Goal: Information Seeking & Learning: Check status

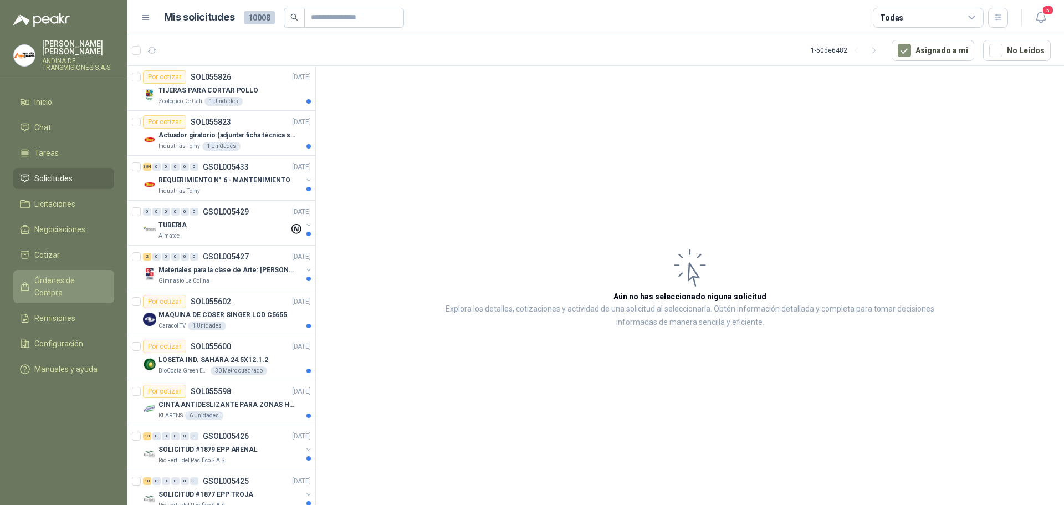
click at [75, 277] on span "Órdenes de Compra" at bounding box center [68, 286] width 69 height 24
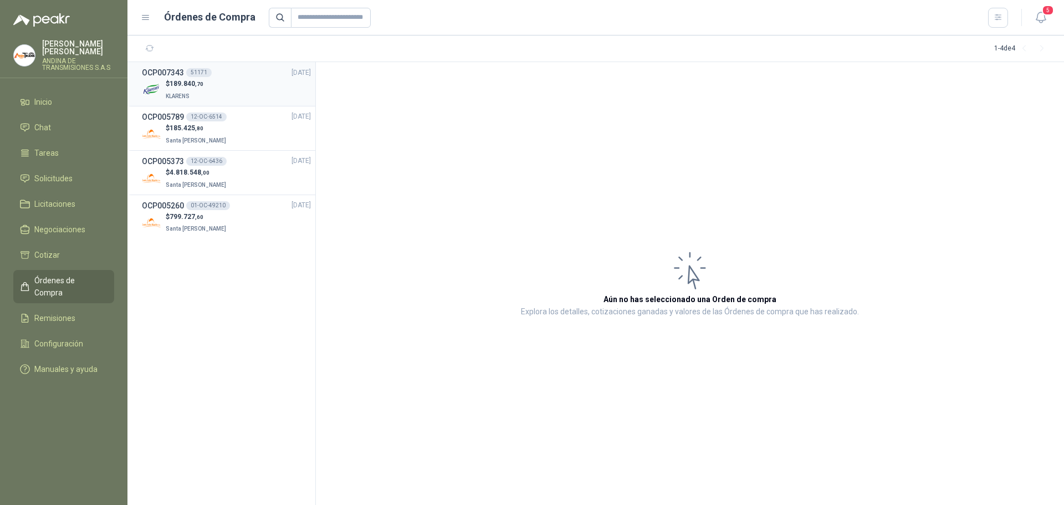
click at [218, 81] on div "$ 189.840 ,70 KLARENS" at bounding box center [226, 90] width 169 height 23
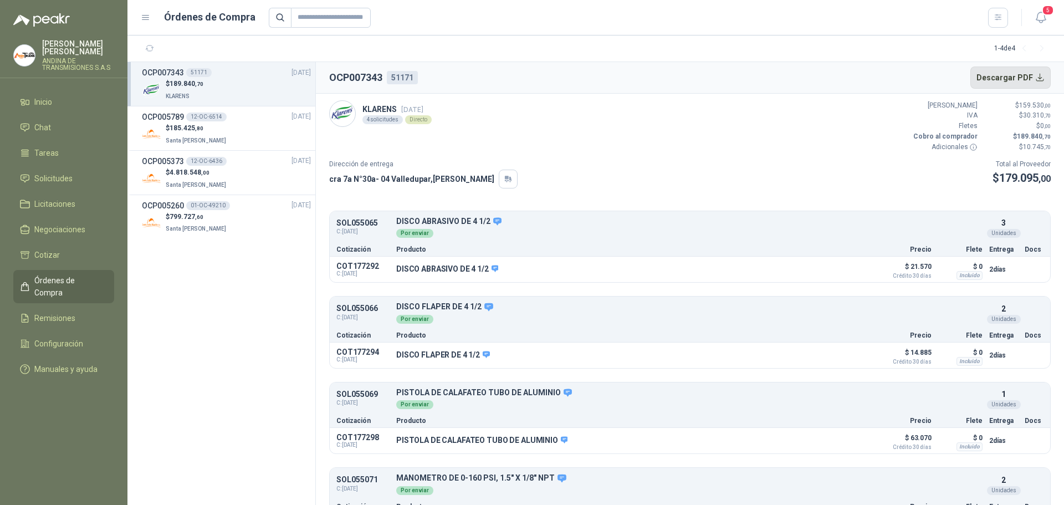
click at [1017, 81] on button "Descargar PDF" at bounding box center [1010, 77] width 81 height 22
click at [623, 52] on section "1 - 4 de 4" at bounding box center [595, 48] width 936 height 27
click at [789, 123] on div "KLARENS [DATE] 4 solicitudes Directo Valor Bruto $ 159.530 ,00 IVA $ 30.310 ,70…" at bounding box center [689, 126] width 721 height 52
click at [253, 81] on div "$ 189.840 ,70 KLARENS" at bounding box center [226, 90] width 169 height 23
click at [780, 47] on section "1 - 4 de 4" at bounding box center [595, 48] width 936 height 27
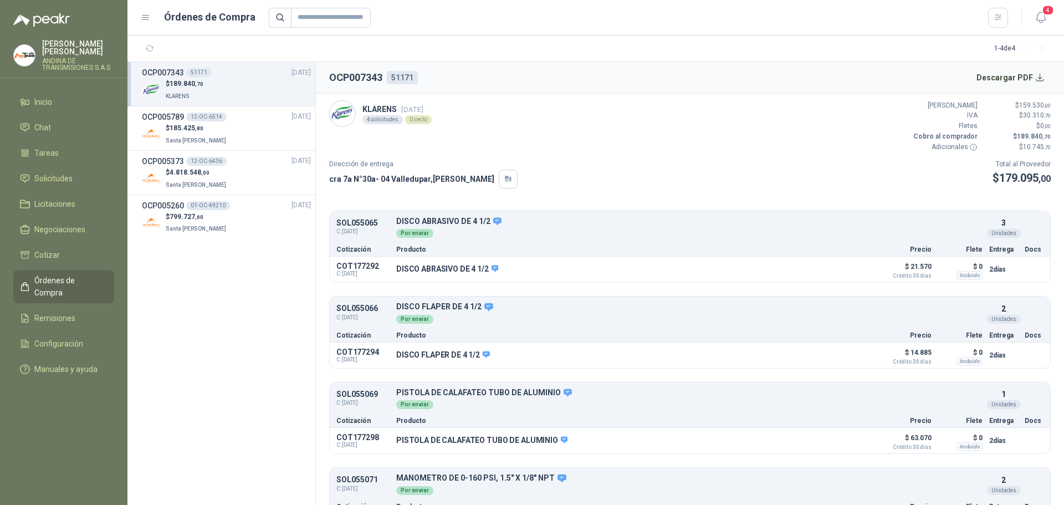
click at [251, 73] on div "OCP007343 51171 [DATE]" at bounding box center [226, 72] width 169 height 12
click at [206, 47] on section "1 - 4 de 4" at bounding box center [595, 48] width 936 height 27
click at [176, 71] on h3 "OCP007343" at bounding box center [163, 72] width 42 height 12
click at [262, 49] on section "1 - 4 de 4" at bounding box center [595, 48] width 936 height 27
click at [77, 278] on span "Órdenes de Compra" at bounding box center [68, 286] width 69 height 24
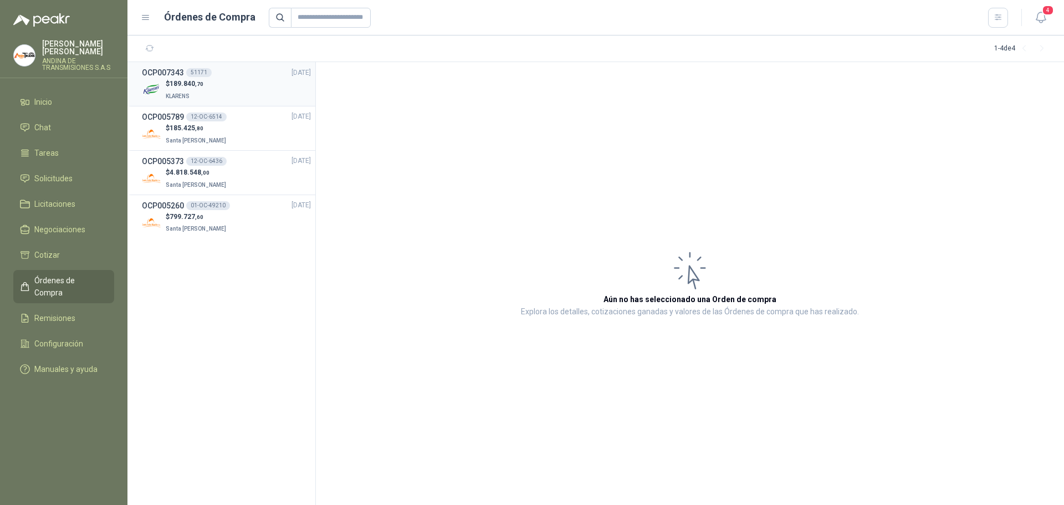
click at [212, 80] on div "$ 189.840 ,70 KLARENS" at bounding box center [226, 90] width 169 height 23
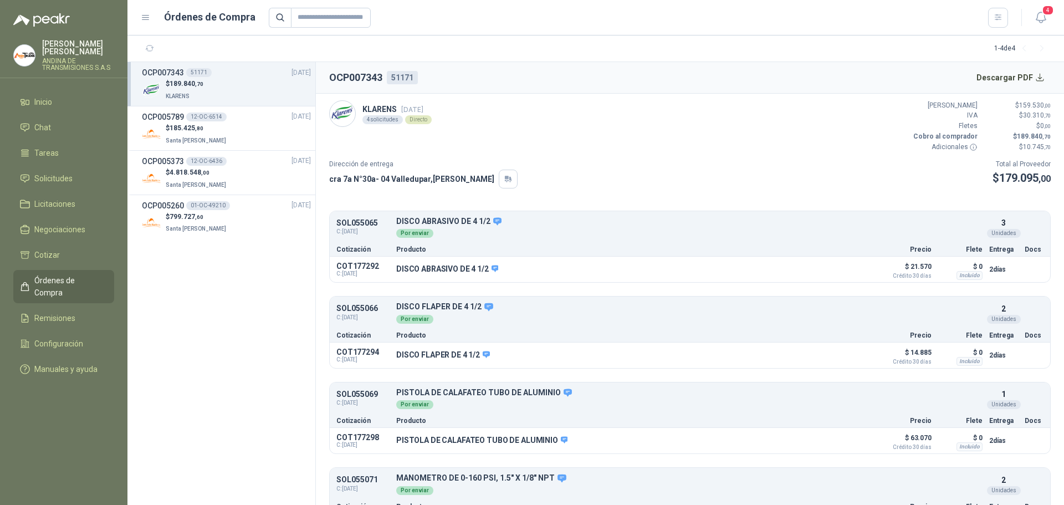
scroll to position [41, 0]
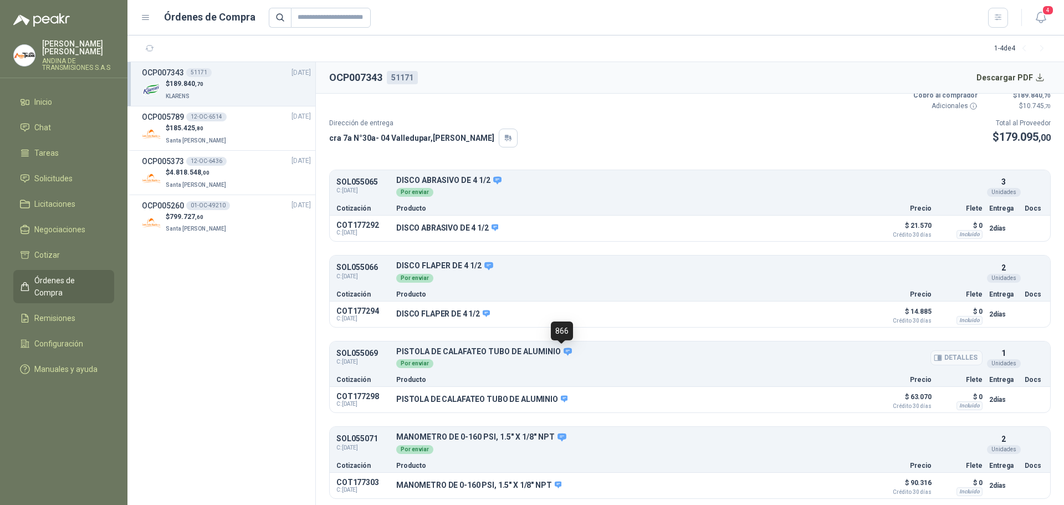
click at [565, 353] on icon at bounding box center [567, 351] width 8 height 8
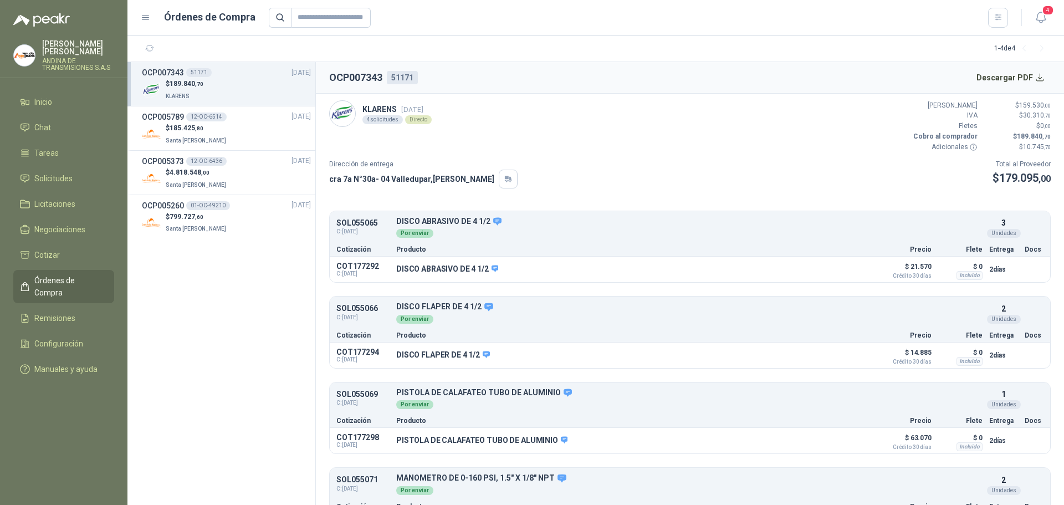
click at [742, 135] on div "KLARENS [DATE] 4 solicitudes Directo Valor Bruto $ 159.530 ,00 IVA $ 30.310 ,70…" at bounding box center [689, 126] width 721 height 52
click at [941, 224] on button "Detalles" at bounding box center [956, 227] width 52 height 15
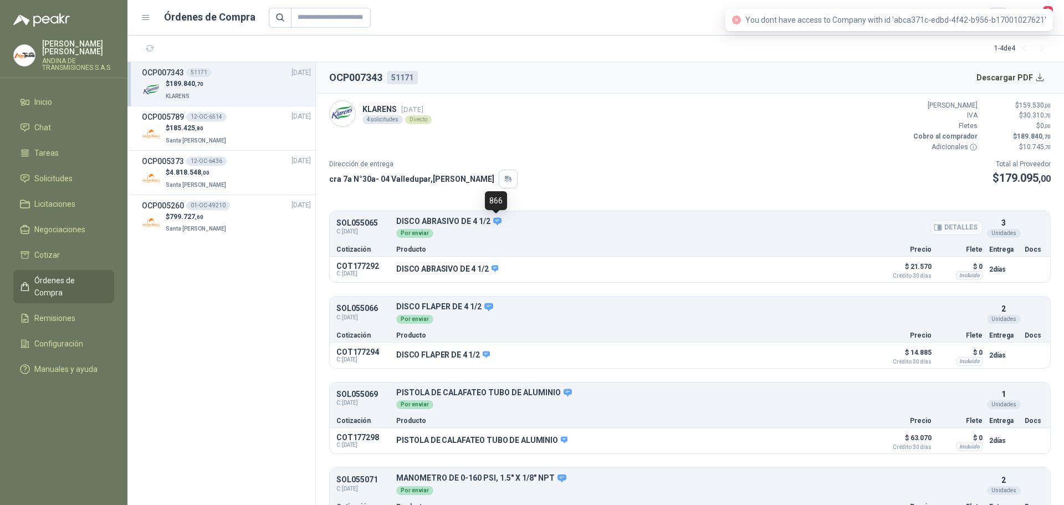
click at [496, 223] on icon at bounding box center [497, 221] width 8 height 8
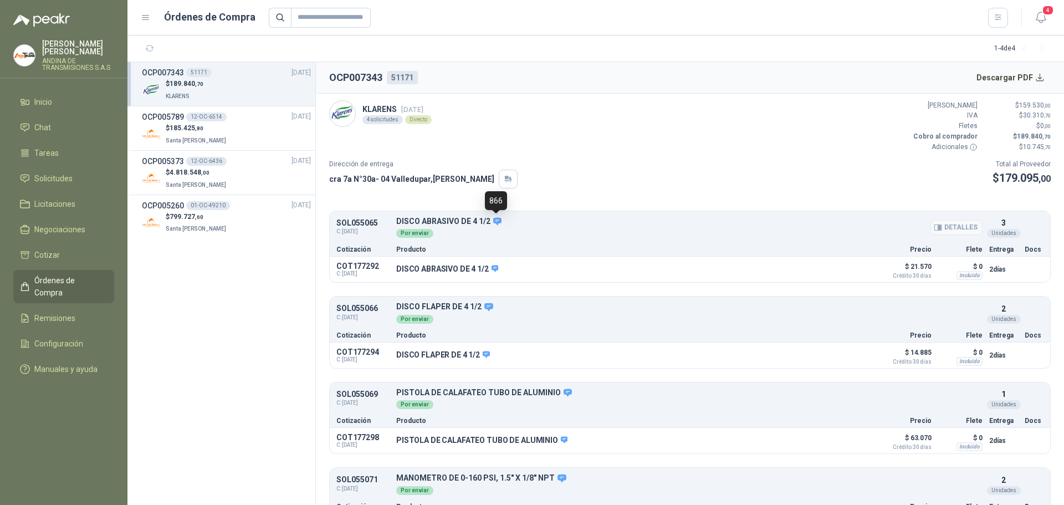
click at [496, 223] on icon at bounding box center [497, 221] width 8 height 8
click at [672, 180] on div "Dirección de entrega cra 7a N°30a- 04 [GEOGRAPHIC_DATA] , Cesar Total al Provee…" at bounding box center [689, 173] width 721 height 29
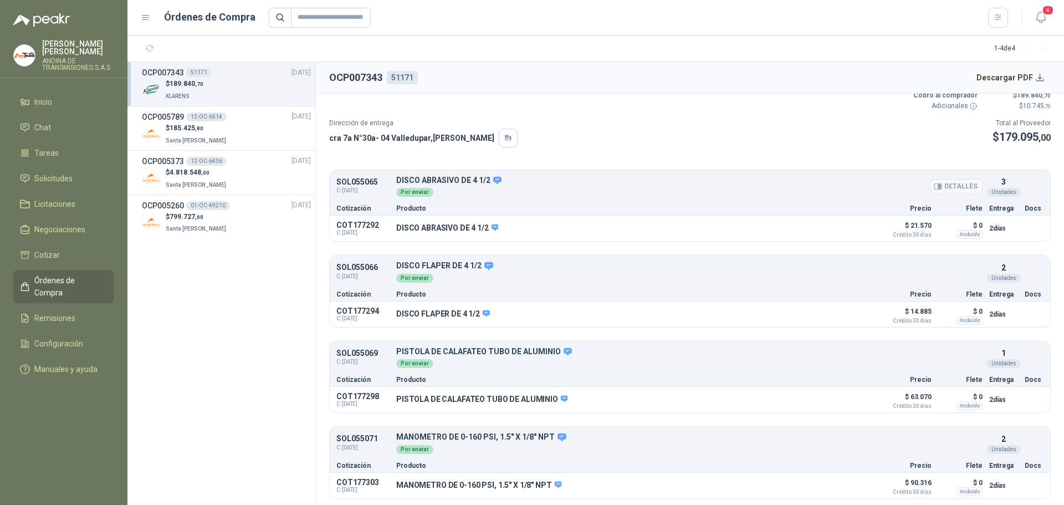
click at [599, 180] on p "DISCO ABRASIVO DE 4 1/2" at bounding box center [689, 181] width 586 height 10
click at [952, 188] on button "Detalles" at bounding box center [956, 186] width 52 height 15
drag, startPoint x: 952, startPoint y: 187, endPoint x: 917, endPoint y: 163, distance: 42.3
click at [917, 163] on article "KLARENS [DATE] 4 solicitudes Directo Valor Bruto $ 159.530 ,00 IVA $ 30.310 ,70…" at bounding box center [690, 300] width 748 height 412
click at [938, 185] on icon "button" at bounding box center [939, 186] width 3 height 4
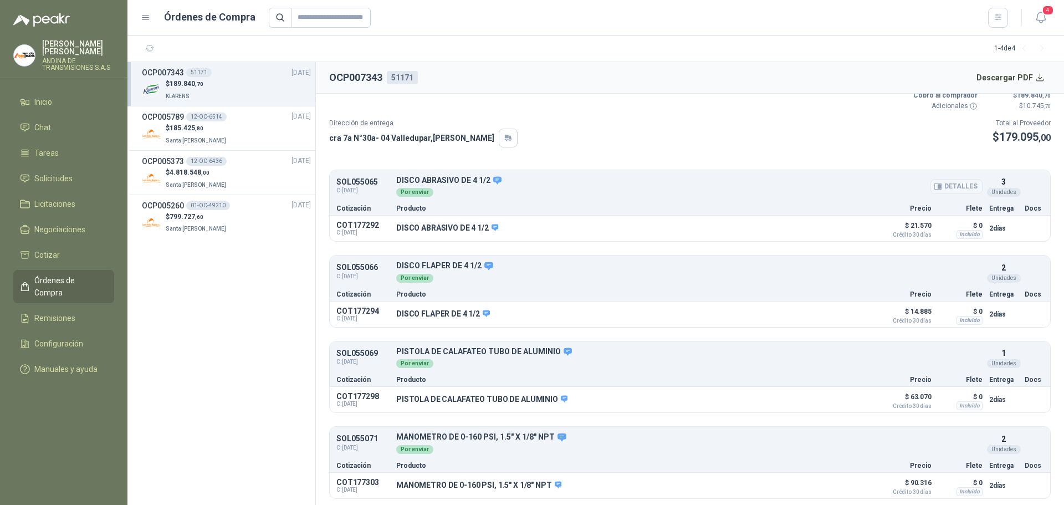
click at [934, 186] on icon "button" at bounding box center [938, 186] width 8 height 8
click at [951, 190] on button "Detalles" at bounding box center [956, 186] width 52 height 15
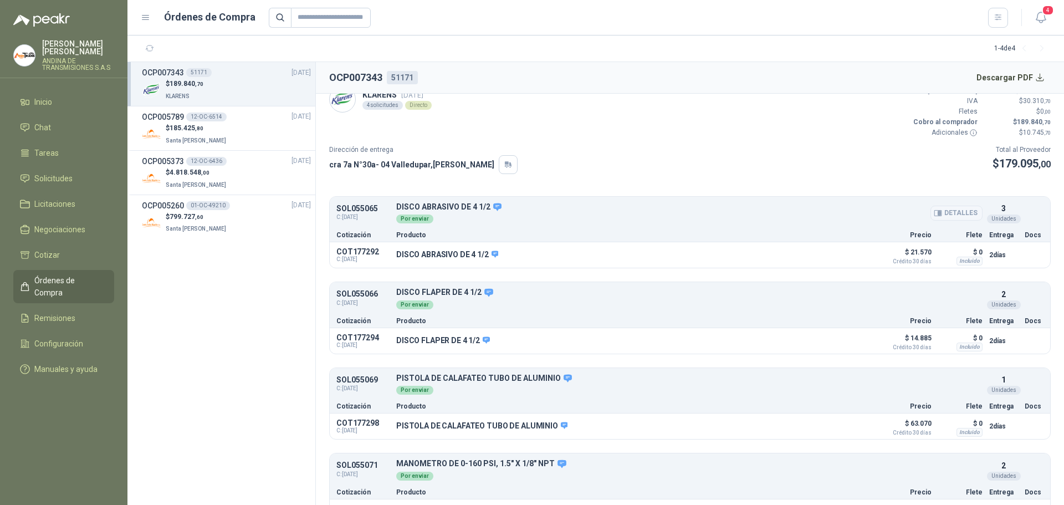
scroll to position [0, 0]
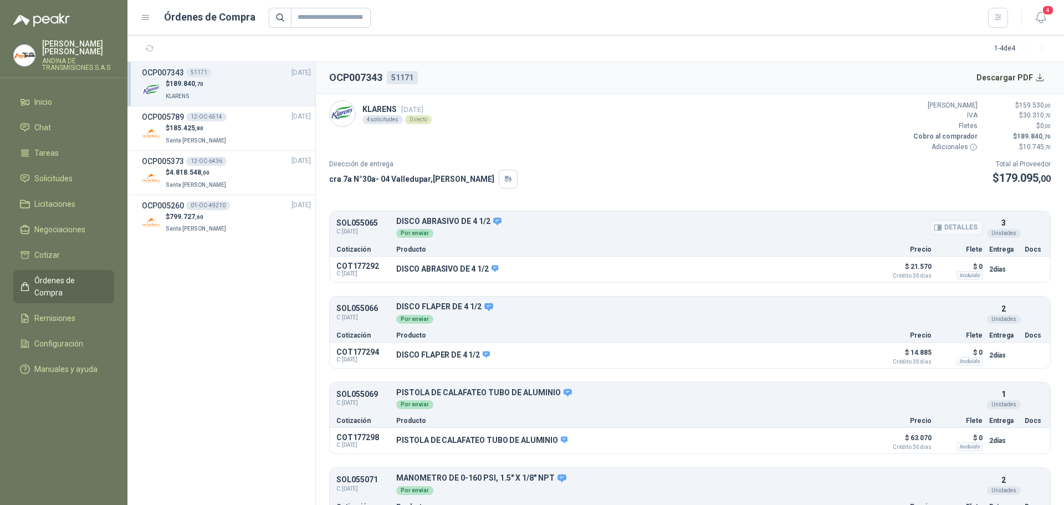
click at [499, 232] on div "Por enviar" at bounding box center [689, 232] width 586 height 12
click at [209, 115] on div "12-OC-6514" at bounding box center [206, 116] width 40 height 9
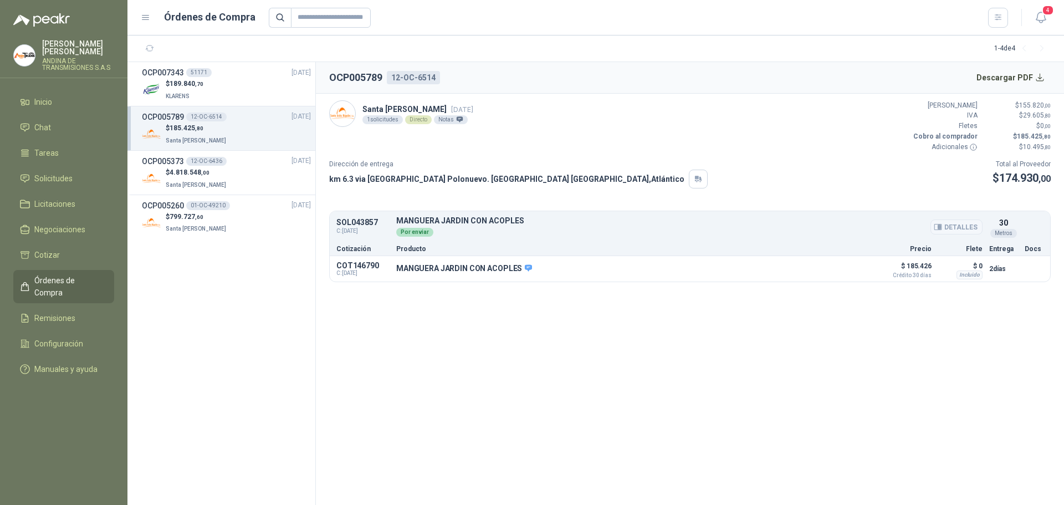
click at [946, 227] on button "Detalles" at bounding box center [956, 226] width 52 height 15
click at [420, 229] on div "Por enviar" at bounding box center [414, 232] width 37 height 9
click at [423, 247] on p "Producto" at bounding box center [632, 248] width 473 height 7
click at [448, 266] on p "MANGUERA JARDIN CON ACOPLES" at bounding box center [464, 269] width 136 height 10
click at [832, 268] on button "Detalles" at bounding box center [843, 268] width 52 height 15
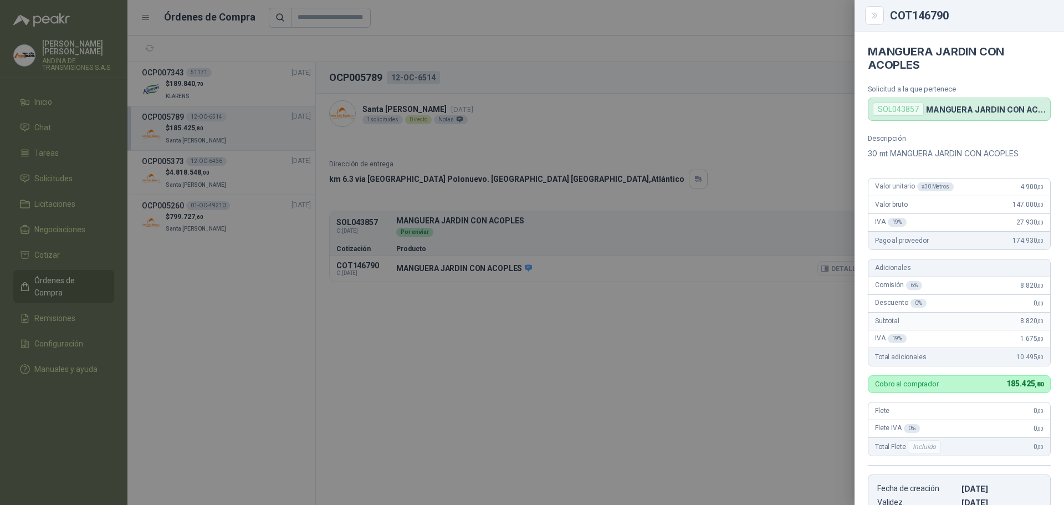
scroll to position [218, 0]
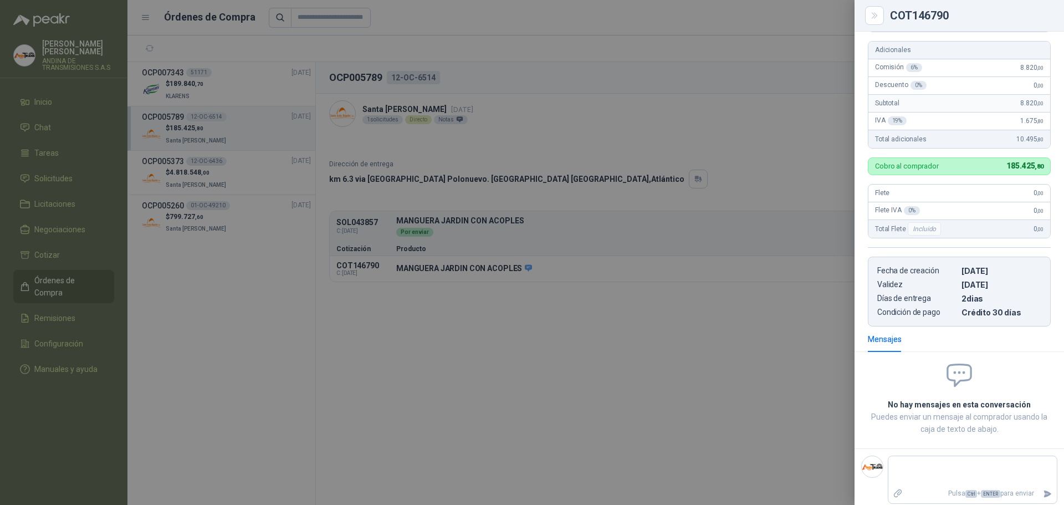
click at [762, 331] on div at bounding box center [532, 252] width 1064 height 505
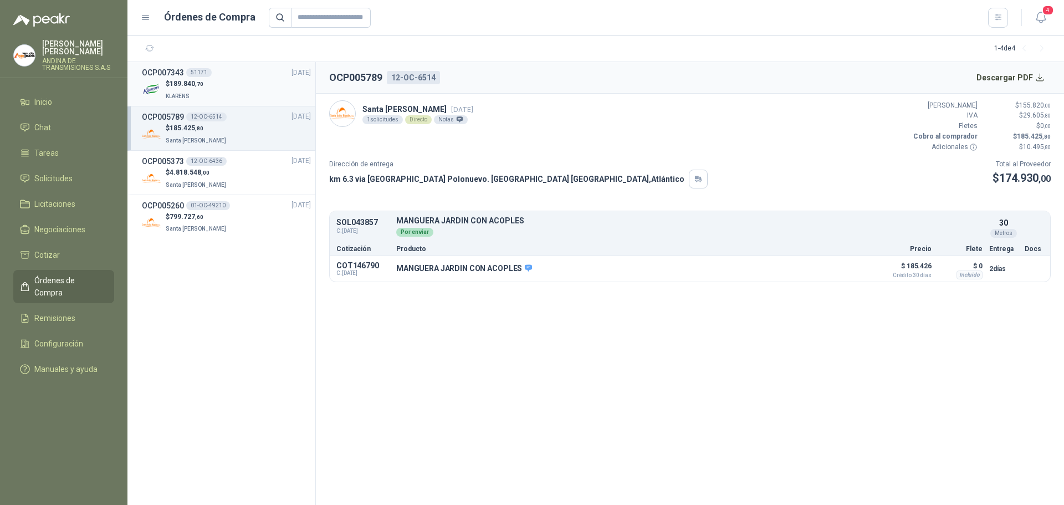
click at [232, 80] on div "$ 189.840 ,70 KLARENS" at bounding box center [226, 90] width 169 height 23
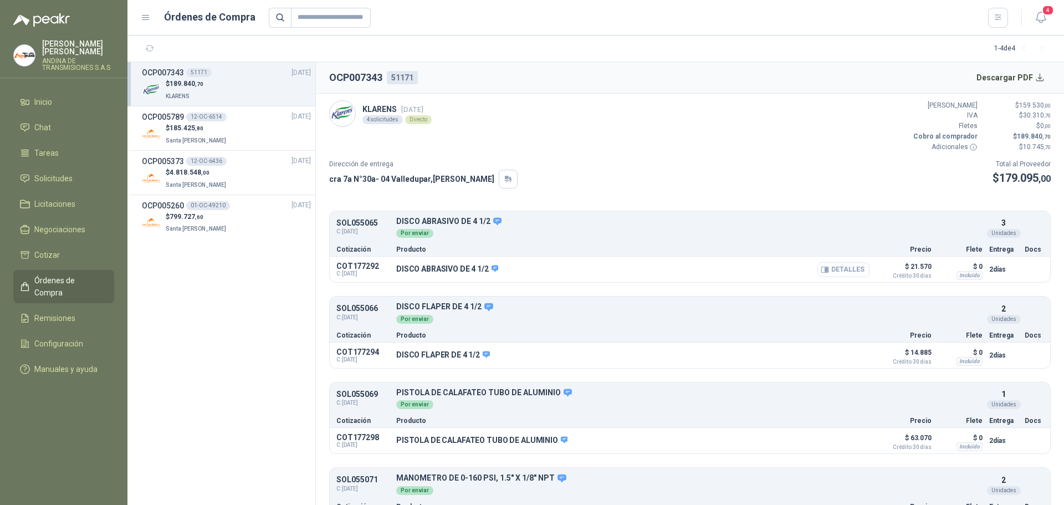
click at [839, 271] on button "Detalles" at bounding box center [843, 269] width 52 height 15
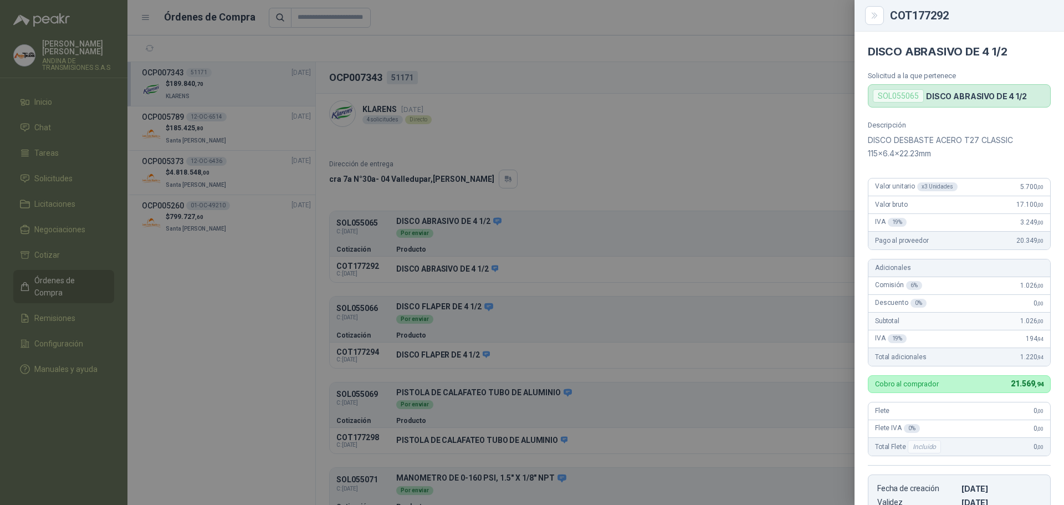
click at [772, 179] on div at bounding box center [532, 252] width 1064 height 505
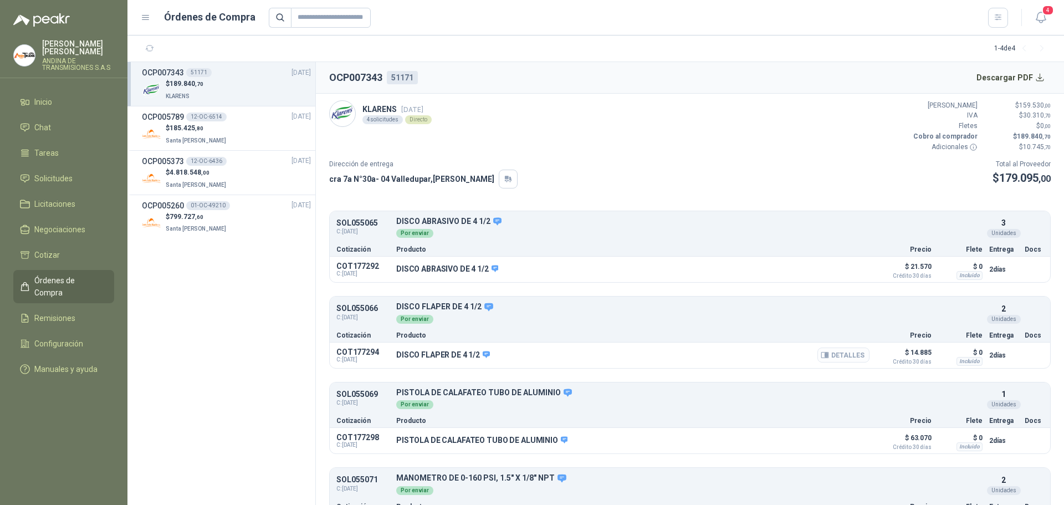
click at [840, 351] on button "Detalles" at bounding box center [843, 354] width 52 height 15
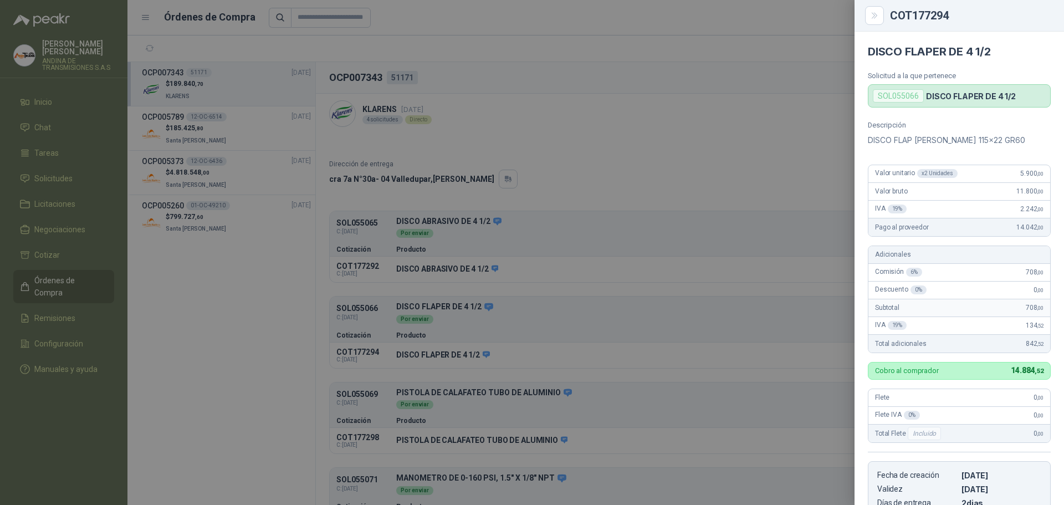
scroll to position [0, 0]
click at [814, 151] on div at bounding box center [532, 252] width 1064 height 505
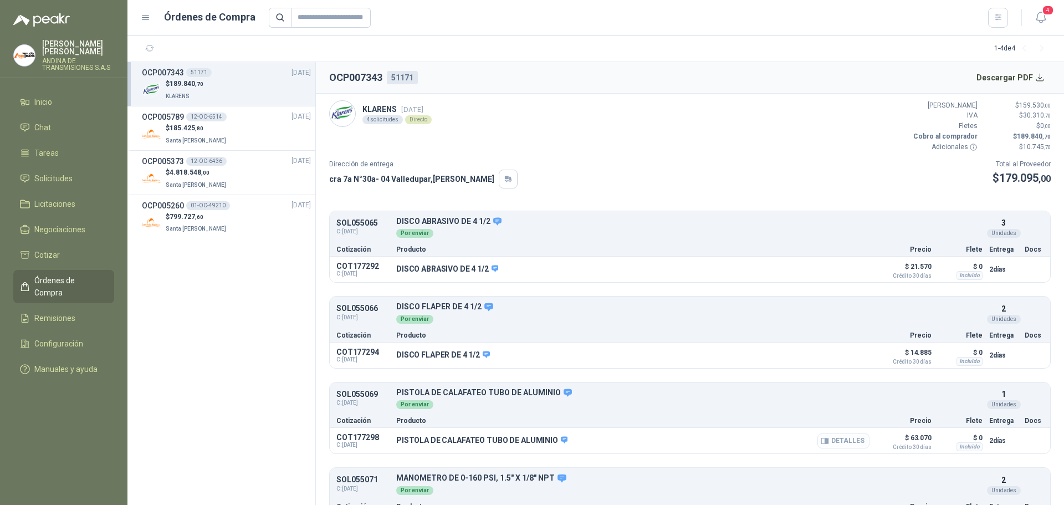
click at [844, 439] on button "Detalles" at bounding box center [843, 440] width 52 height 15
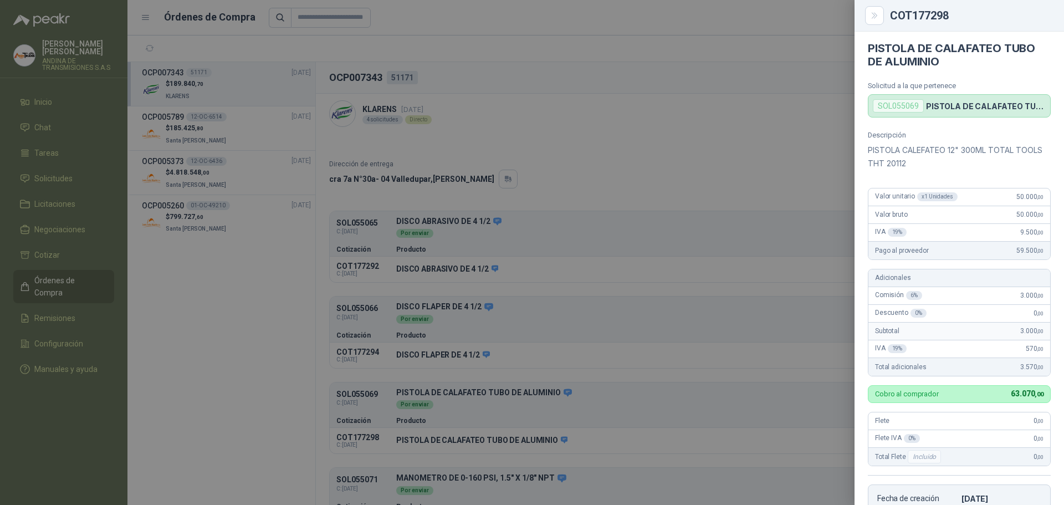
scroll to position [0, 0]
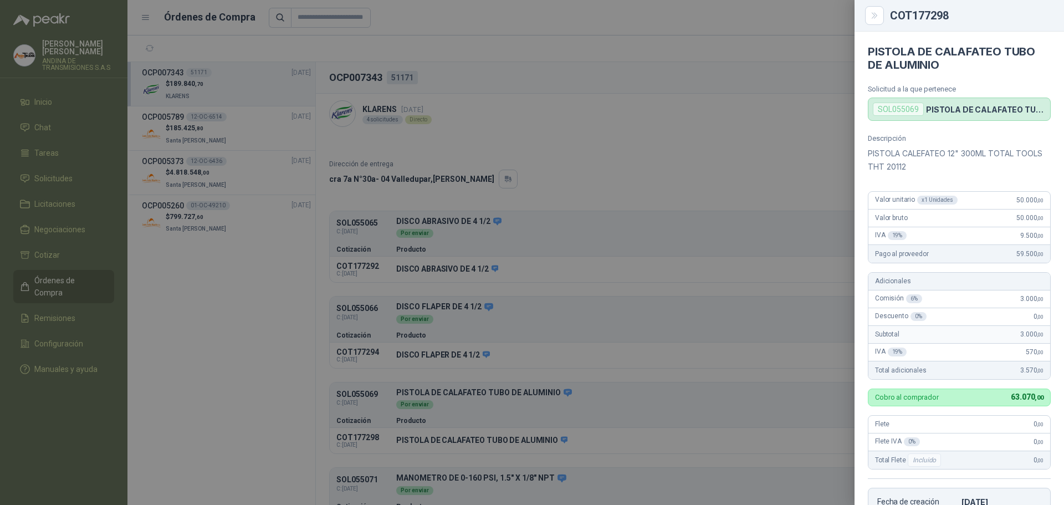
click at [818, 180] on div at bounding box center [532, 252] width 1064 height 505
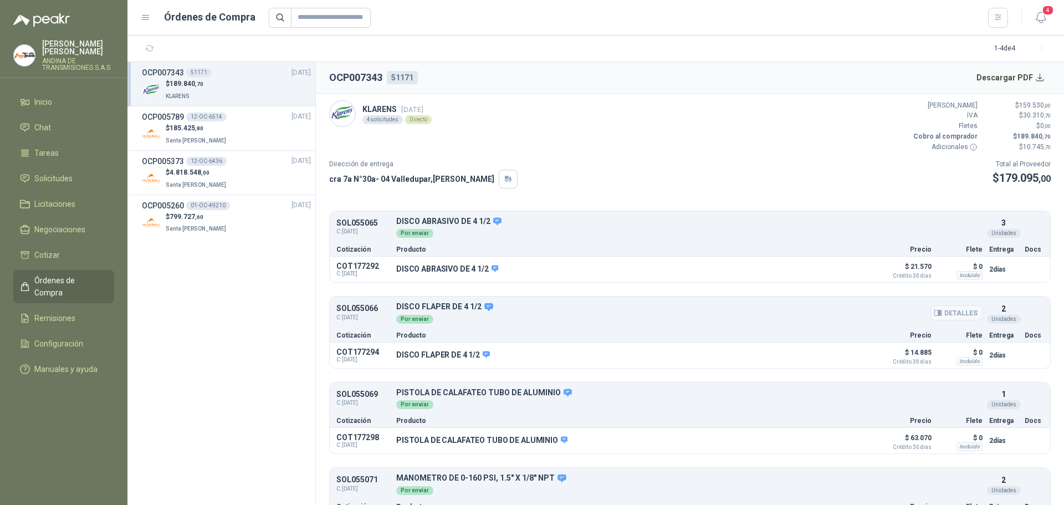
scroll to position [41, 0]
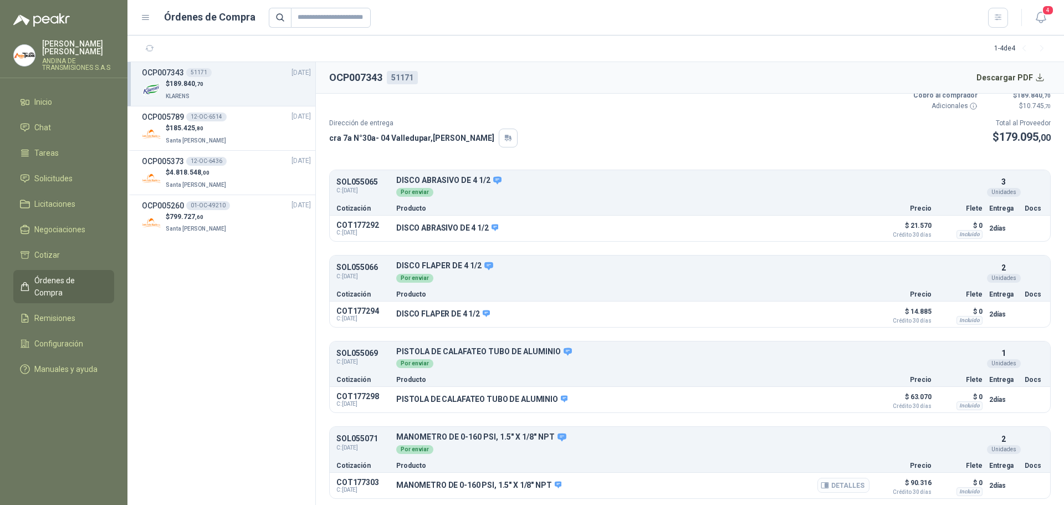
click at [848, 485] on button "Detalles" at bounding box center [843, 485] width 52 height 15
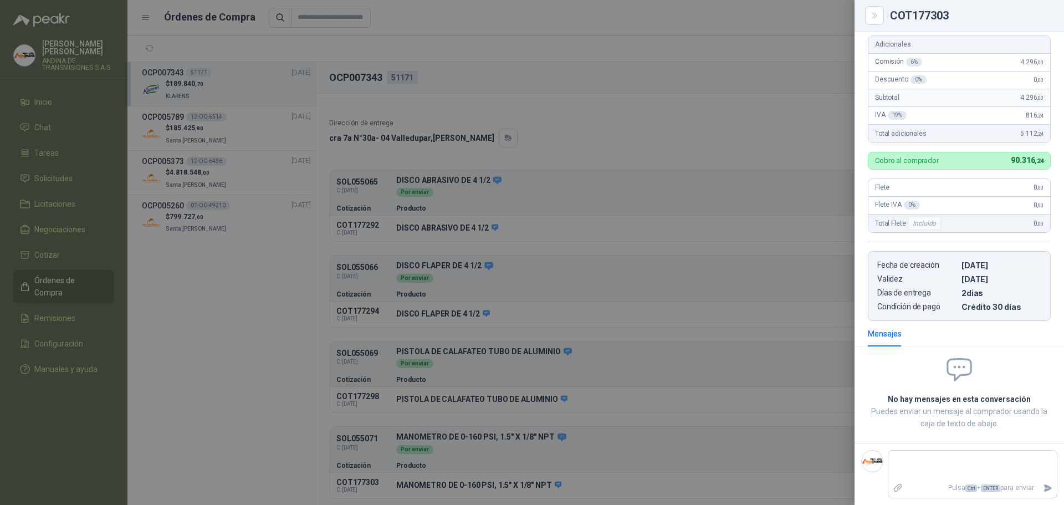
click at [739, 76] on div at bounding box center [532, 252] width 1064 height 505
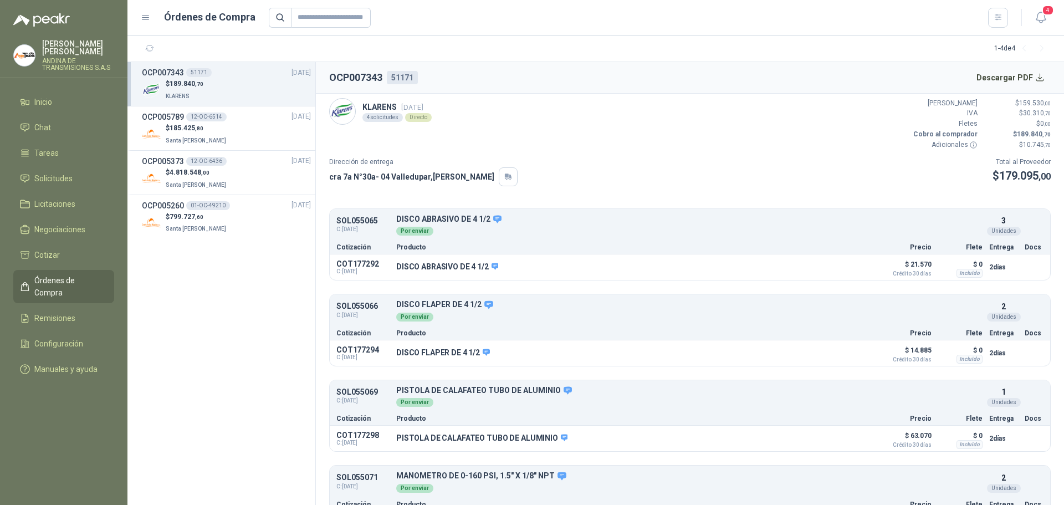
scroll to position [0, 0]
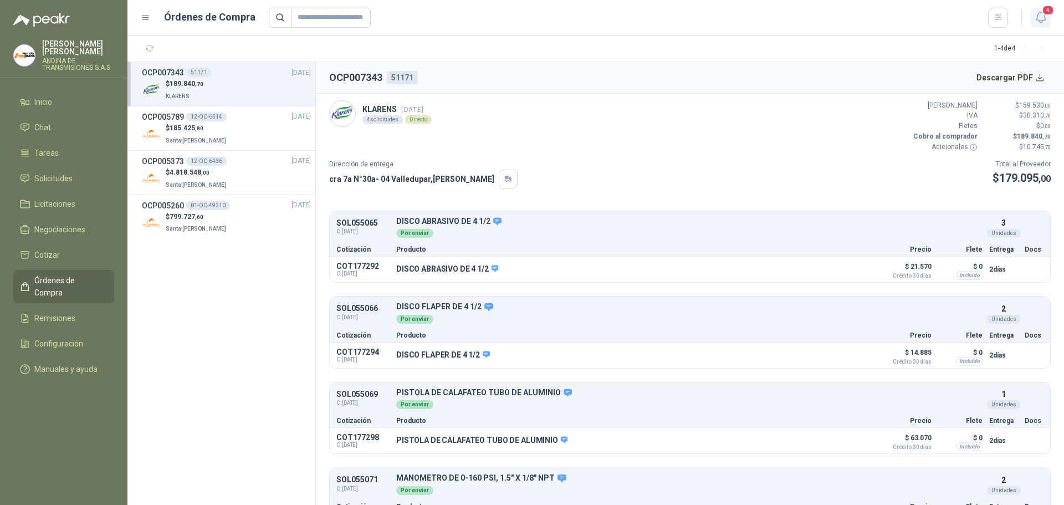
click at [1038, 18] on icon "button" at bounding box center [1041, 18] width 14 height 14
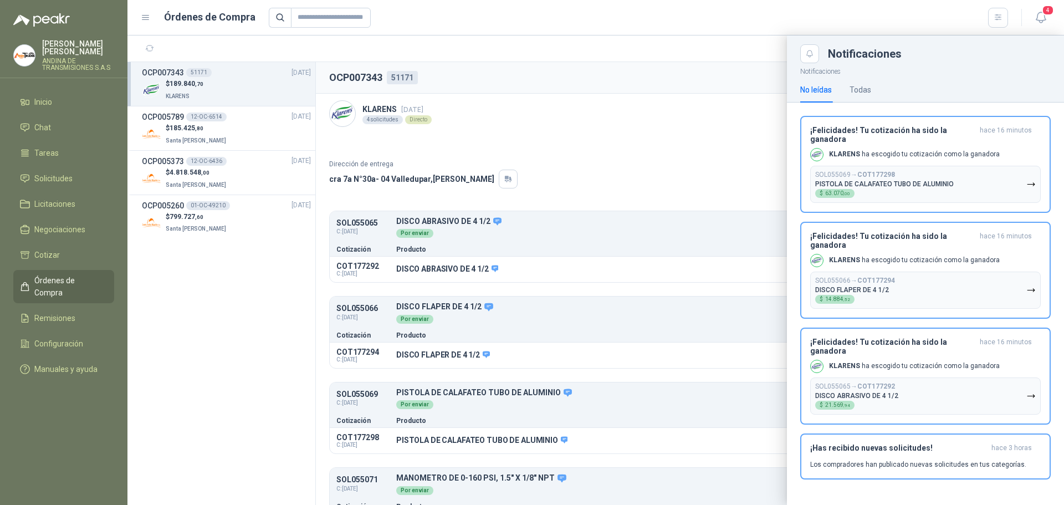
click at [742, 141] on div at bounding box center [595, 269] width 936 height 469
